Goal: Check status: Check status

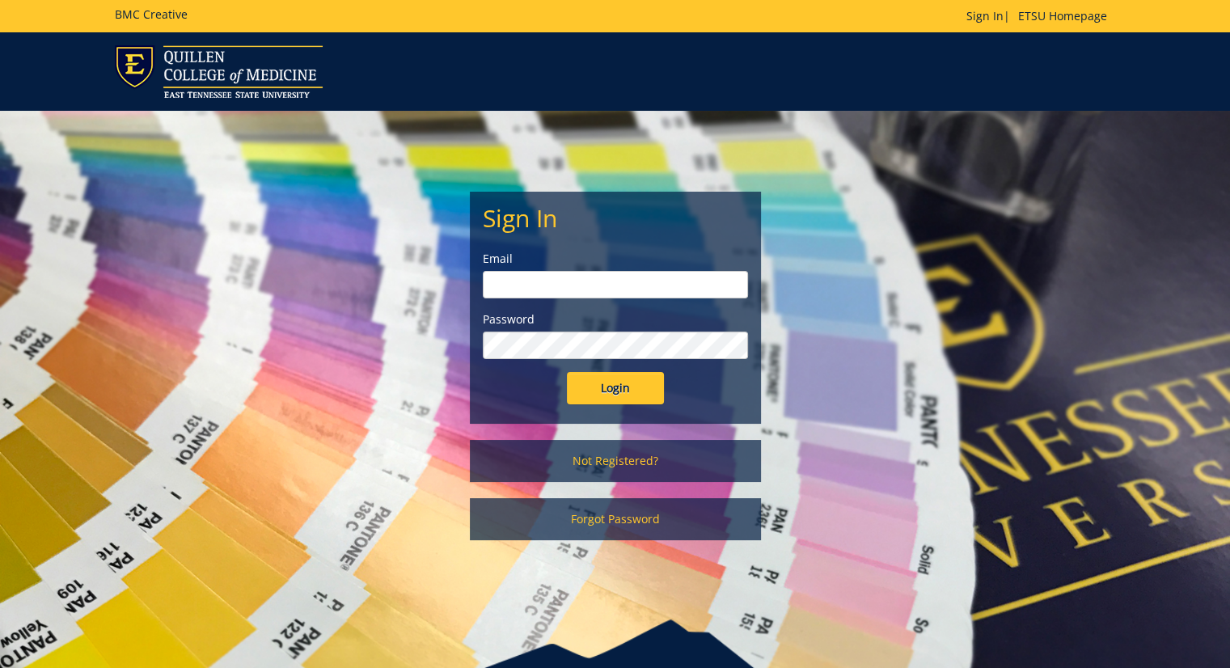
type input "milam@etsu.edu"
click at [594, 373] on input "Login" at bounding box center [615, 388] width 97 height 32
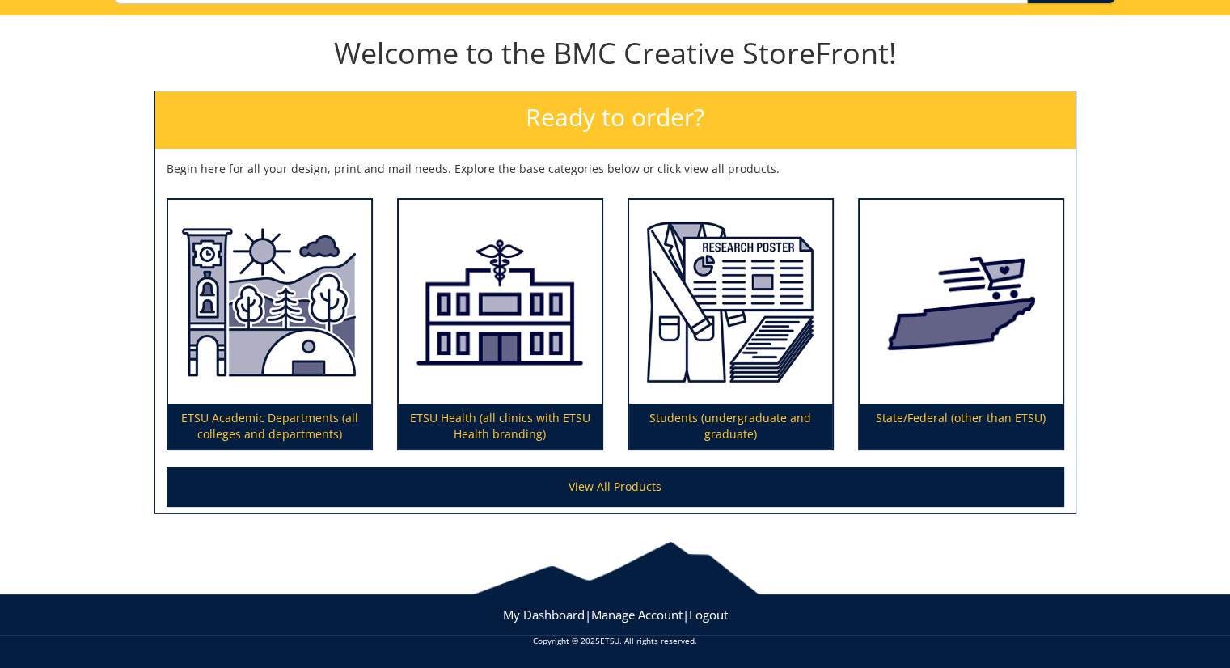
scroll to position [154, 0]
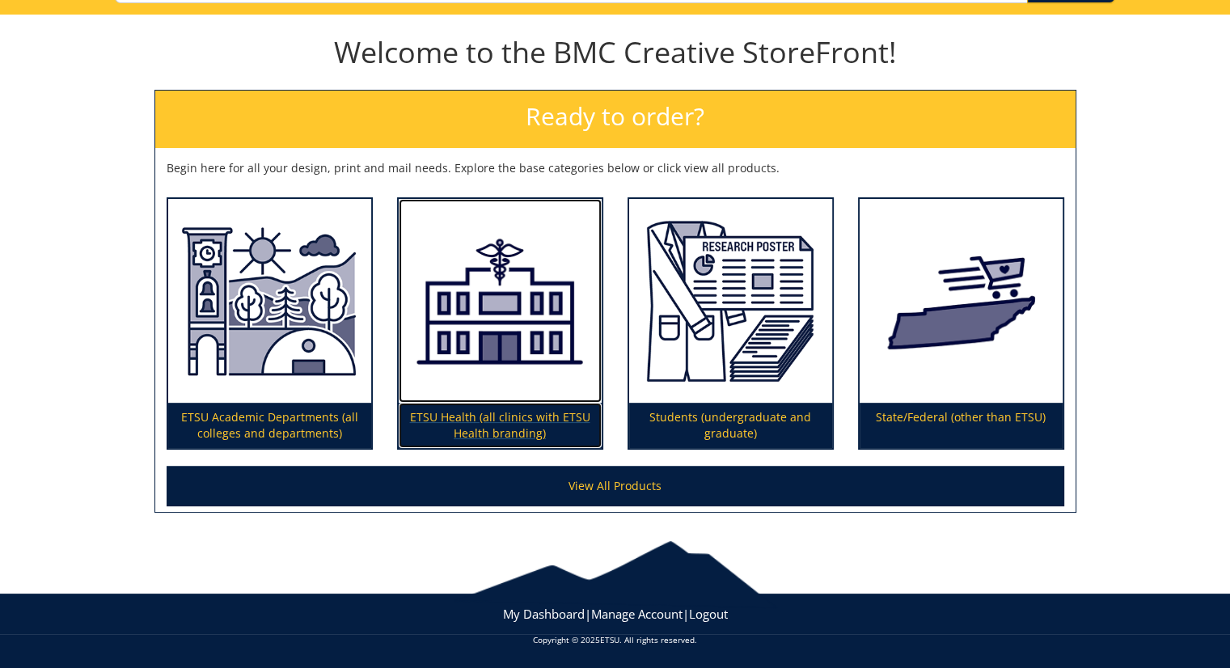
click at [516, 418] on p "ETSU Health (all clinics with ETSU Health branding)" at bounding box center [500, 425] width 203 height 45
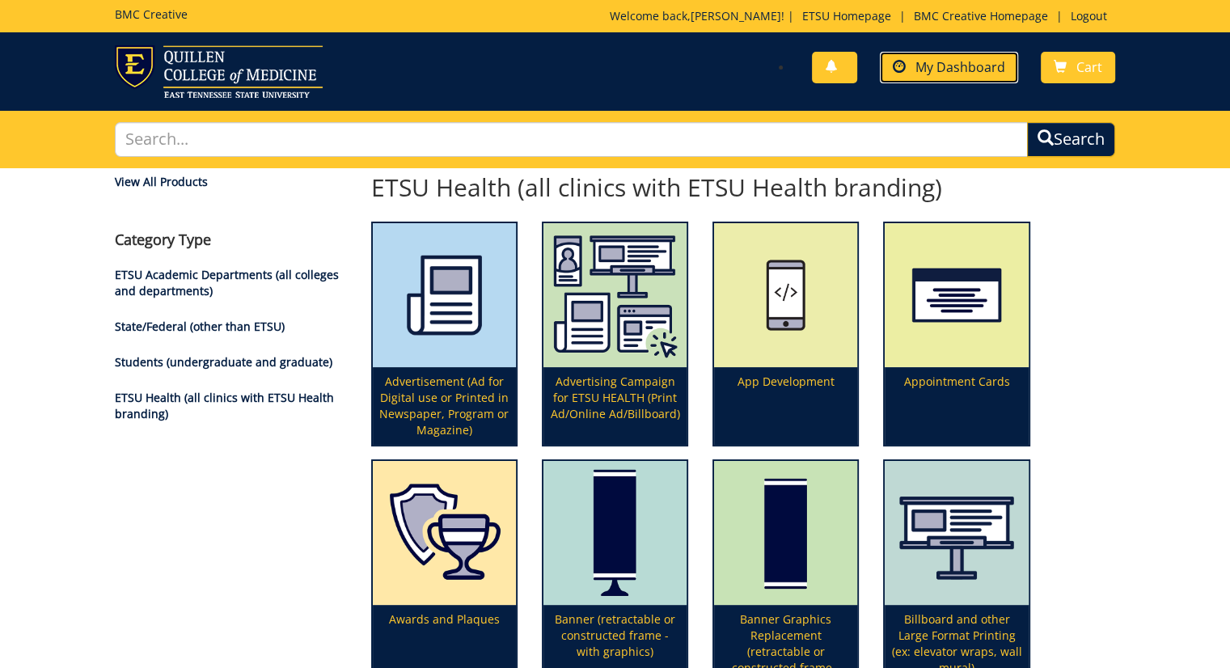
click at [954, 66] on span "My Dashboard" at bounding box center [961, 67] width 90 height 18
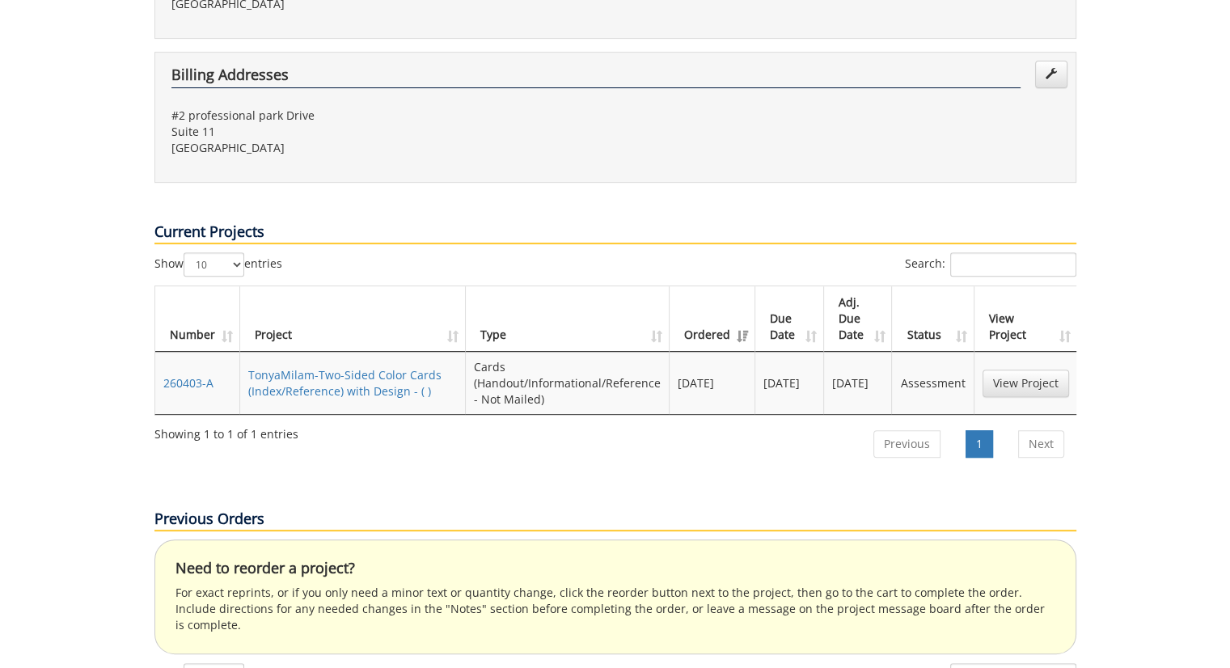
scroll to position [510, 0]
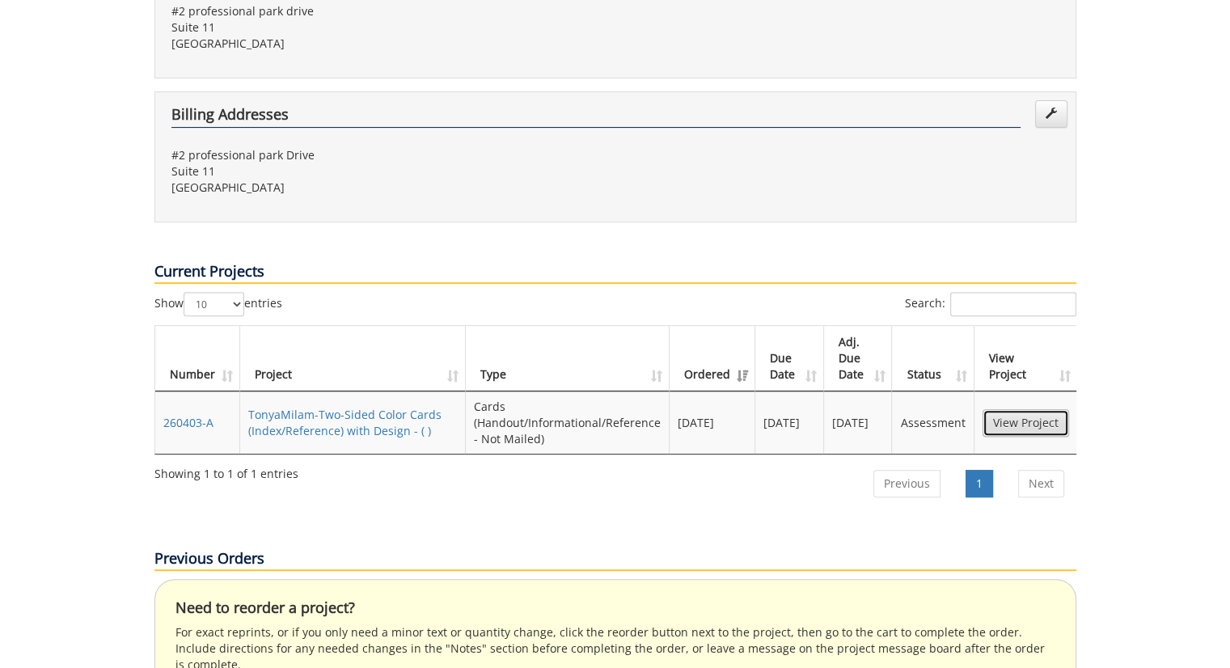
click at [1053, 409] on link "View Project" at bounding box center [1026, 423] width 87 height 28
